Goal: Task Accomplishment & Management: Manage account settings

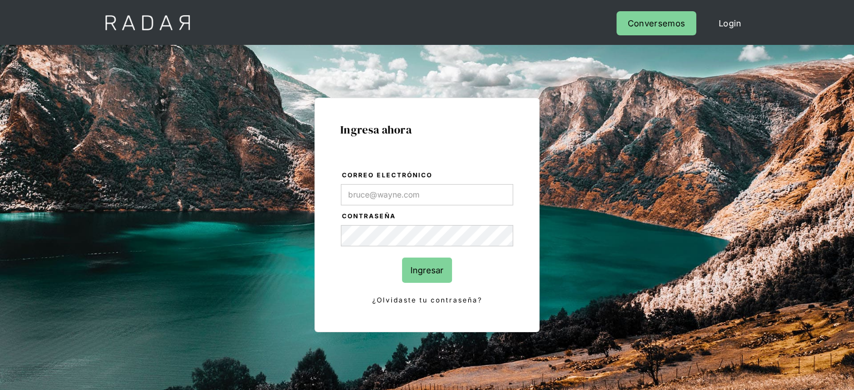
type input "[PERSON_NAME][EMAIL_ADDRESS][PERSON_NAME][DOMAIN_NAME]"
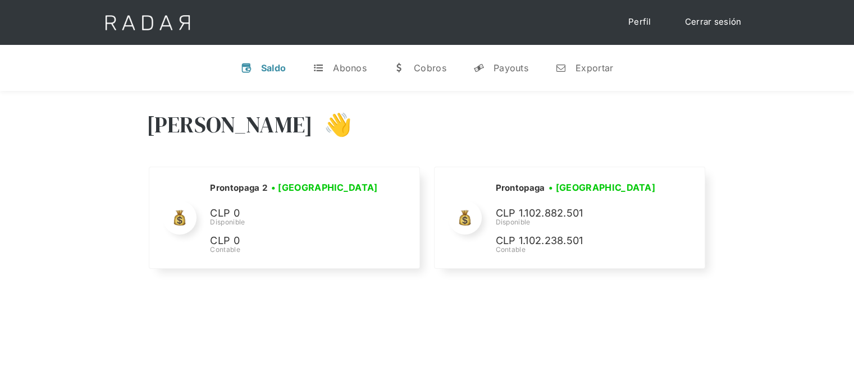
click at [767, 189] on div "[PERSON_NAME] 👋 Cargando tus cuentas... Nombre de la empresa • [GEOGRAPHIC_DATA…" at bounding box center [427, 191] width 854 height 201
click at [263, 314] on div "[PERSON_NAME] 👋 Cargando tus cuentas... Nombre de la empresa • [GEOGRAPHIC_DATA…" at bounding box center [427, 286] width 854 height 390
click at [116, 136] on div "Hola José 👋 Cargando tus cuentas... Nombre de la empresa • Conectada • Desconec…" at bounding box center [427, 191] width 854 height 201
click at [685, 116] on div "Hola José 👋" at bounding box center [427, 132] width 561 height 67
